Goal: Navigation & Orientation: Find specific page/section

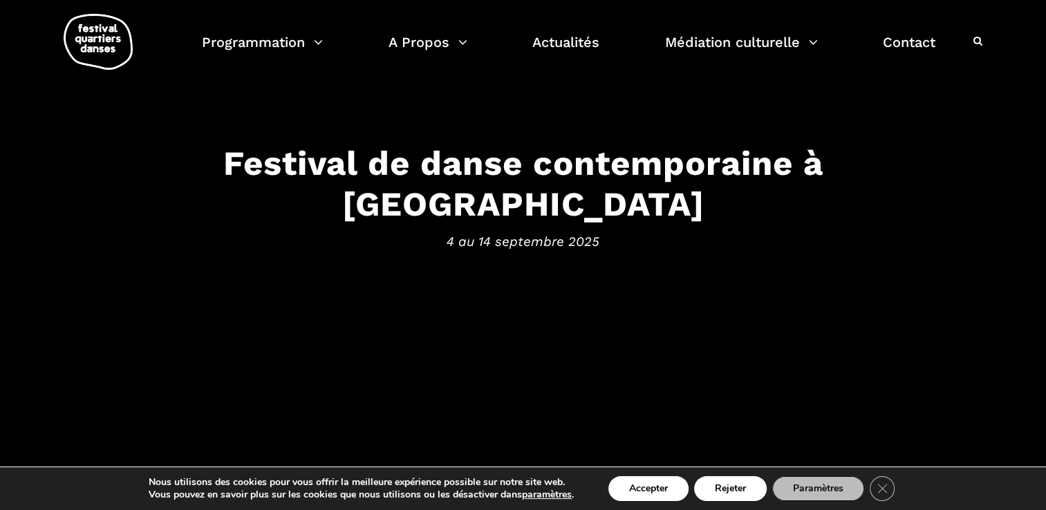
scroll to position [69, 0]
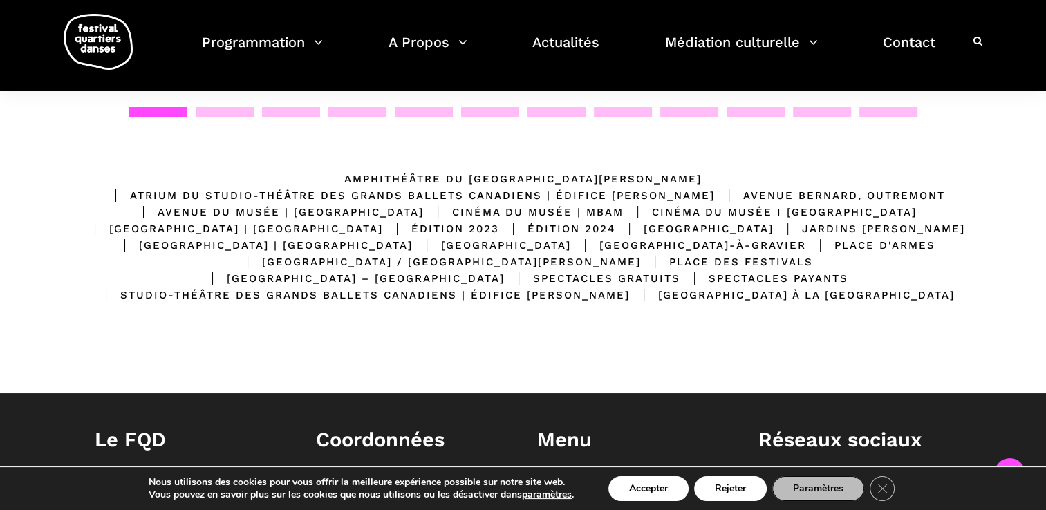
scroll to position [277, 0]
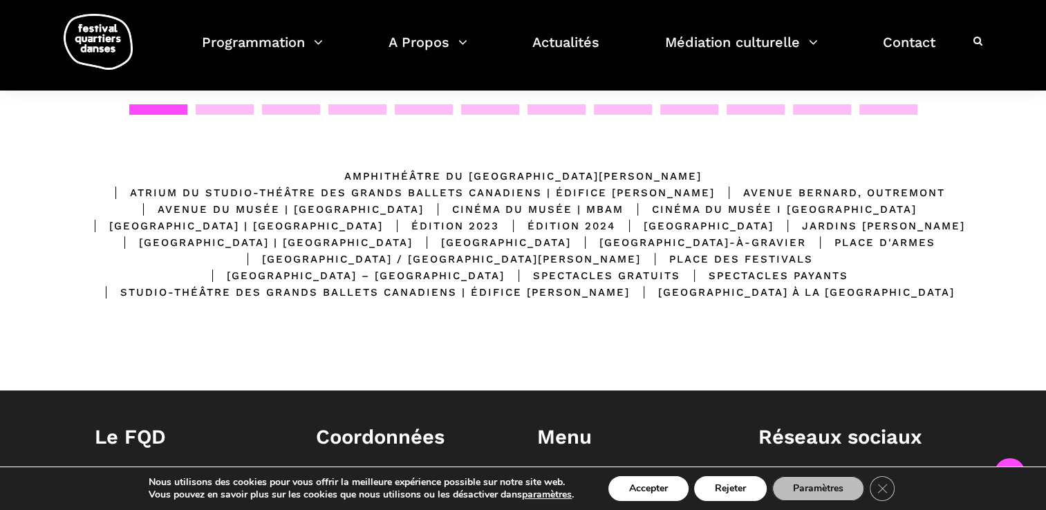
click at [715, 192] on div "Avenue Bernard, Outremont" at bounding box center [830, 193] width 230 height 17
click at [715, 189] on div "Avenue Bernard, Outremont" at bounding box center [830, 193] width 230 height 17
click at [395, 201] on div "Avenue du Musée | [GEOGRAPHIC_DATA]" at bounding box center [276, 209] width 295 height 17
click at [227, 104] on div at bounding box center [225, 109] width 58 height 10
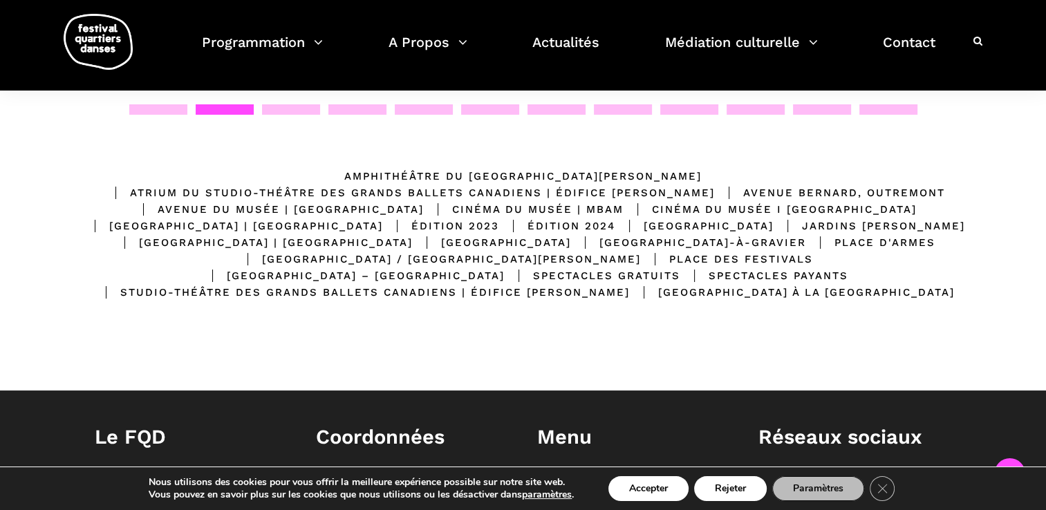
click at [715, 191] on div "Avenue Bernard, Outremont" at bounding box center [830, 193] width 230 height 17
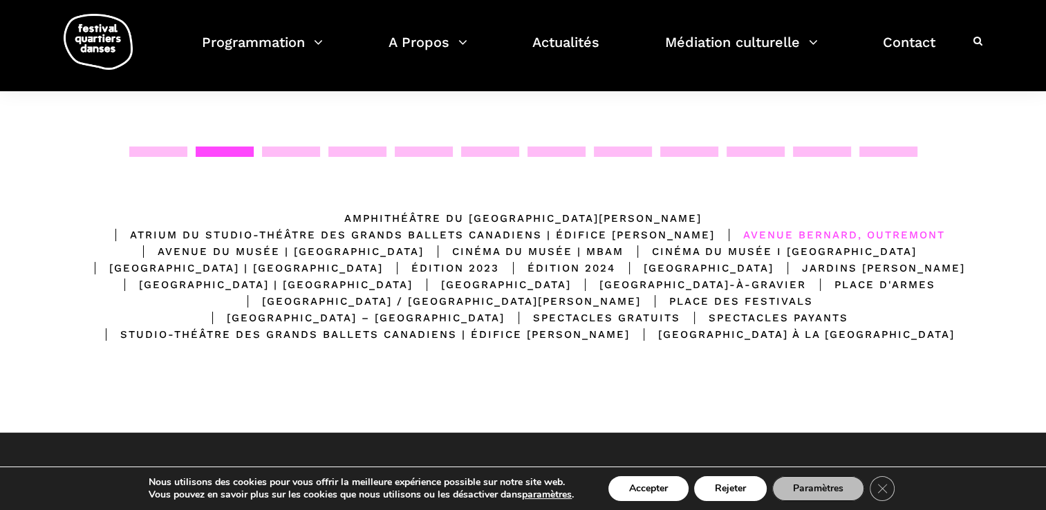
scroll to position [140, 0]
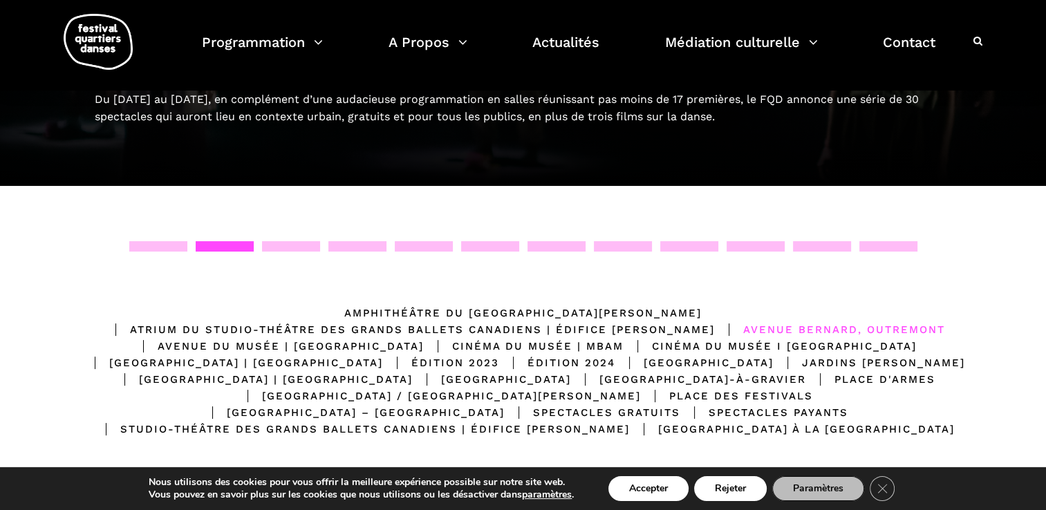
click at [672, 391] on div "Place des Festivals" at bounding box center [727, 396] width 172 height 17
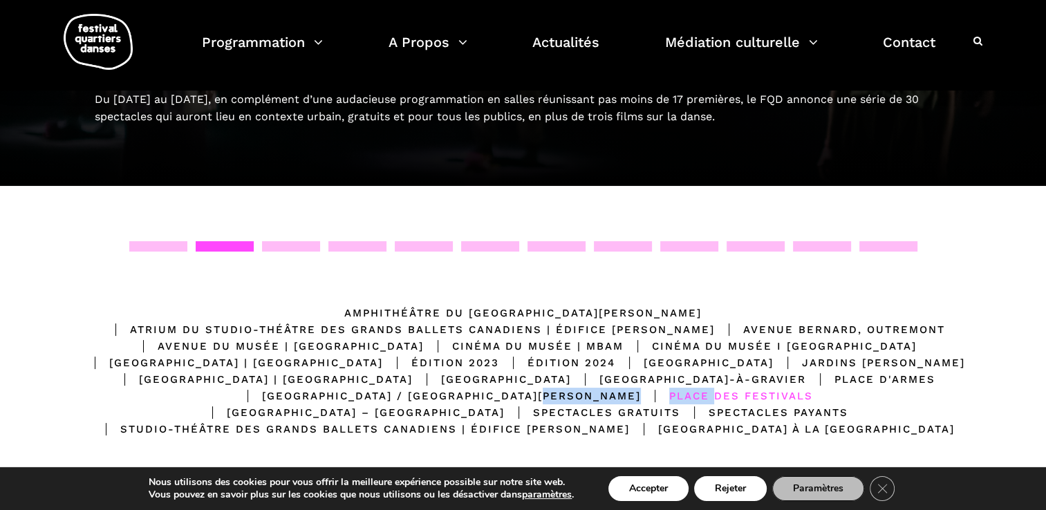
click at [672, 391] on div "Place des Festivals" at bounding box center [727, 396] width 172 height 17
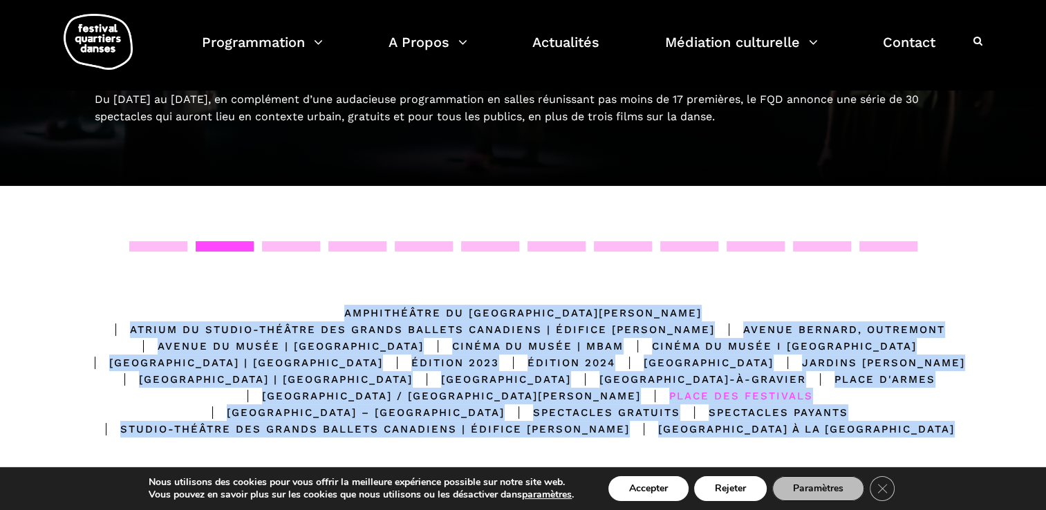
click at [672, 391] on div "Place des Festivals" at bounding box center [727, 396] width 172 height 17
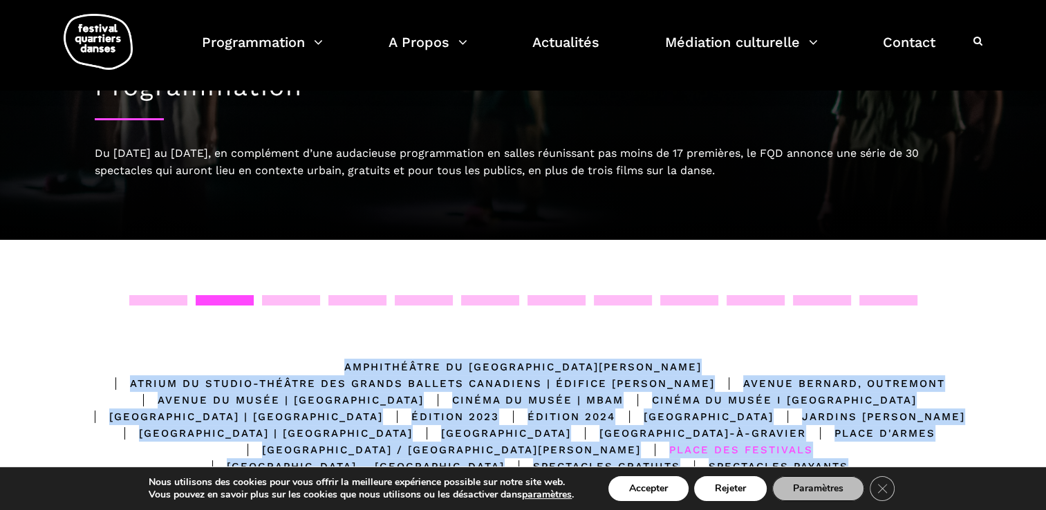
scroll to position [0, 0]
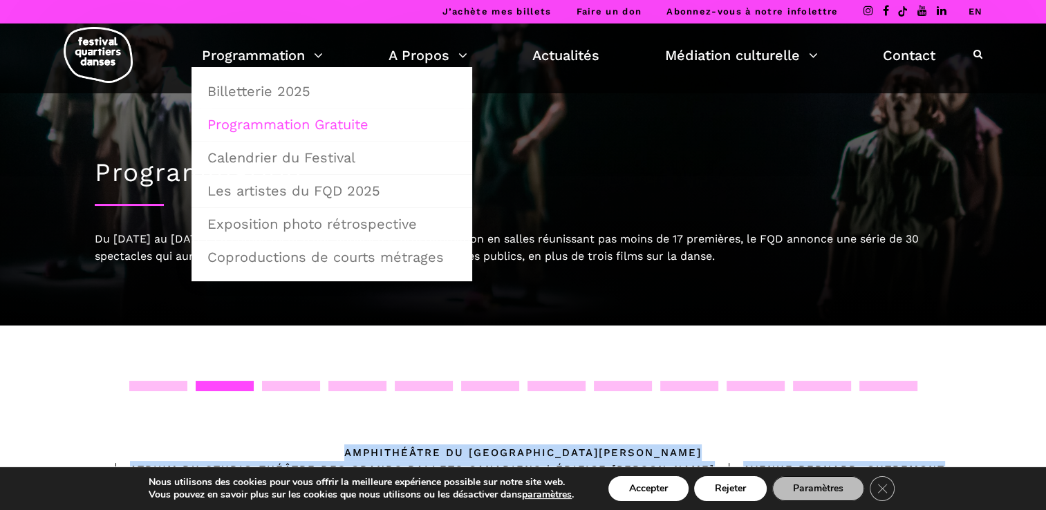
click at [271, 122] on link "Programmation Gratuite" at bounding box center [332, 125] width 266 height 32
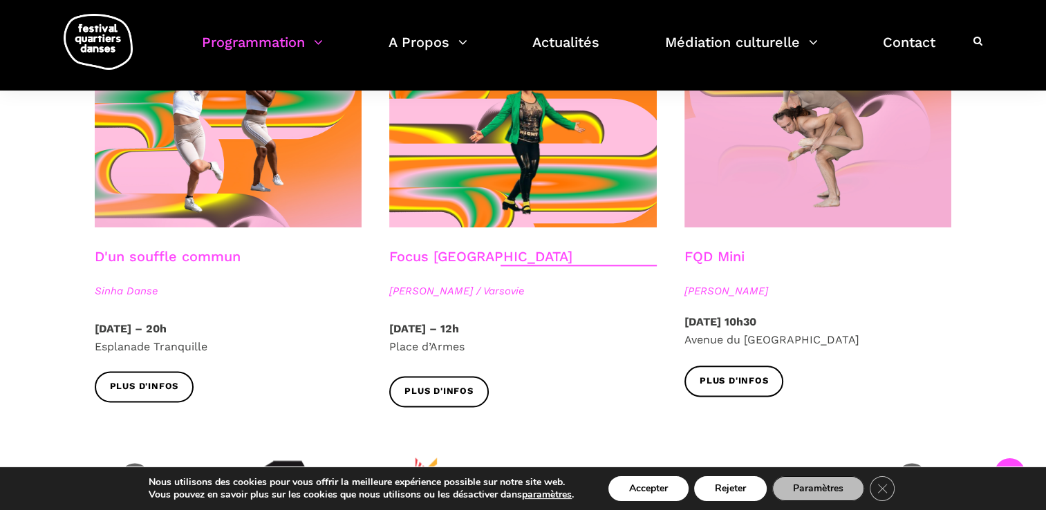
scroll to position [1590, 0]
